Goal: Navigation & Orientation: Understand site structure

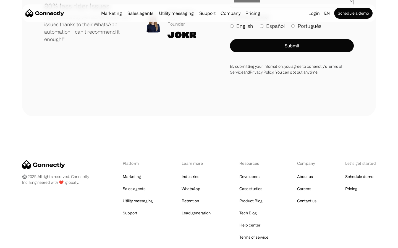
scroll to position [3035, 0]
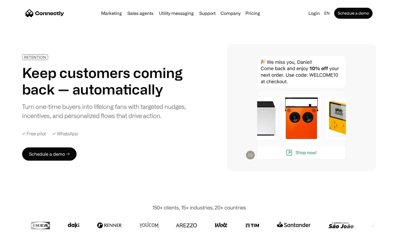
scroll to position [1565, 0]
